Goal: Navigation & Orientation: Find specific page/section

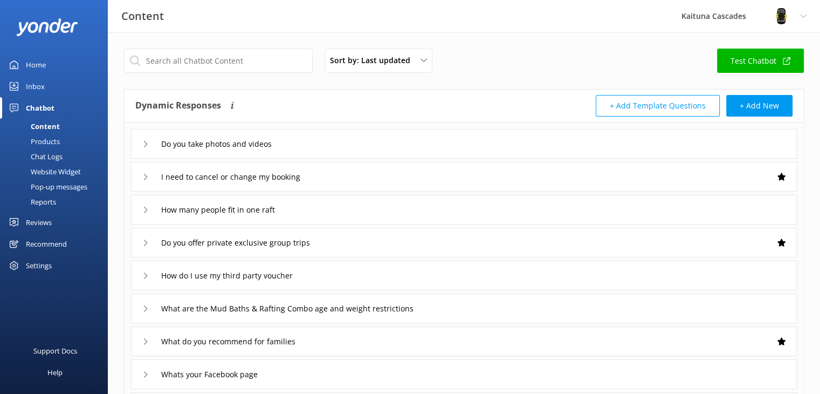
click at [44, 61] on div "Home" at bounding box center [36, 65] width 20 height 22
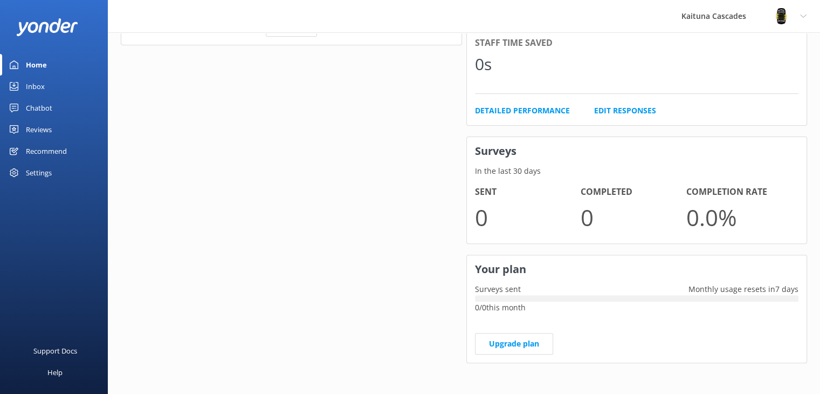
scroll to position [45, 0]
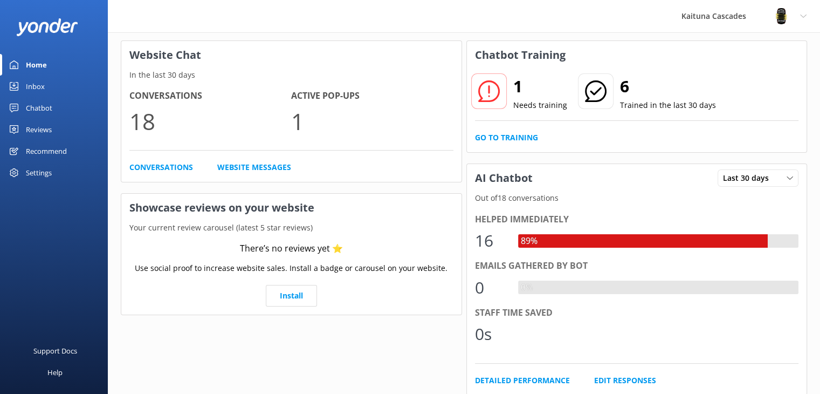
click at [27, 89] on div "Inbox" at bounding box center [35, 86] width 19 height 22
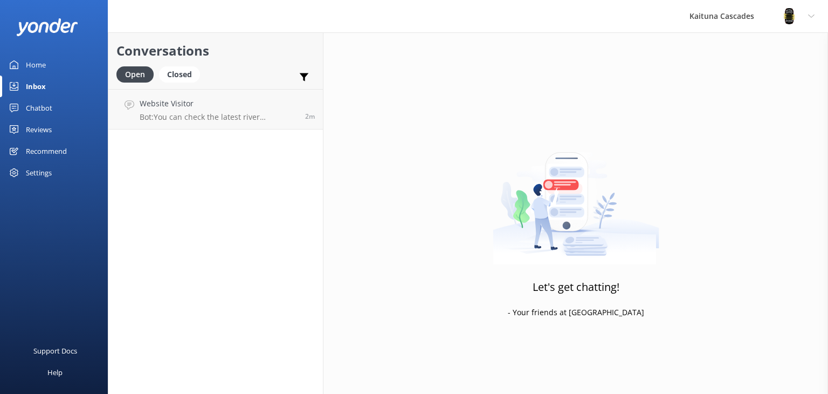
click at [25, 70] on link "Home" at bounding box center [54, 65] width 108 height 22
